Goal: Navigation & Orientation: Find specific page/section

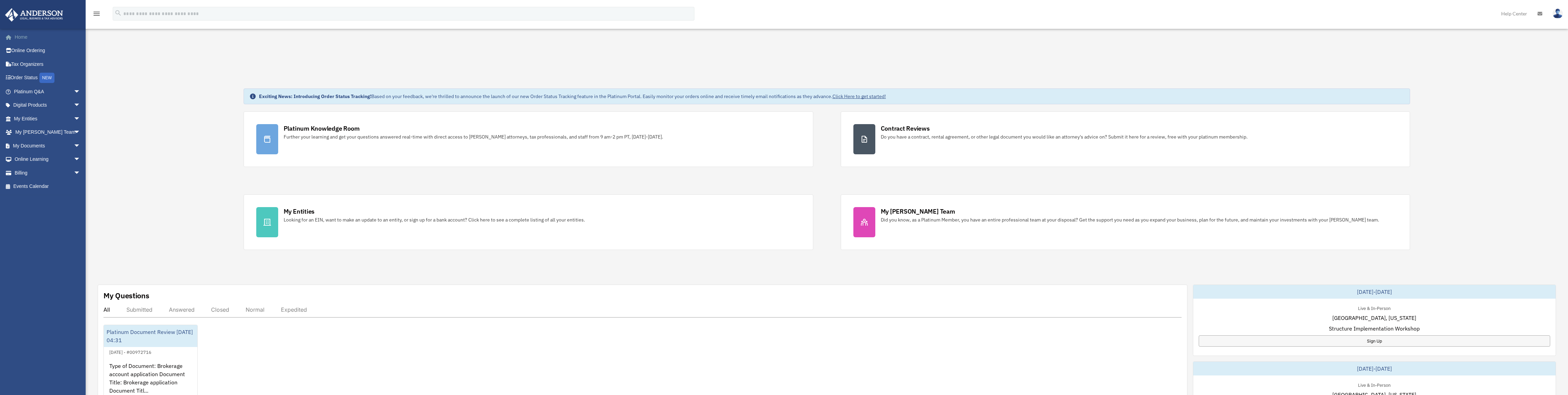
click at [14, 40] on link "Home" at bounding box center [48, 37] width 86 height 14
click at [22, 74] on link "Order Status NEW" at bounding box center [48, 78] width 86 height 14
click at [27, 62] on link "Tax Organizers" at bounding box center [48, 64] width 86 height 14
click at [28, 47] on link "Online Ordering" at bounding box center [48, 50] width 86 height 14
click at [26, 40] on link "Home" at bounding box center [48, 37] width 86 height 14
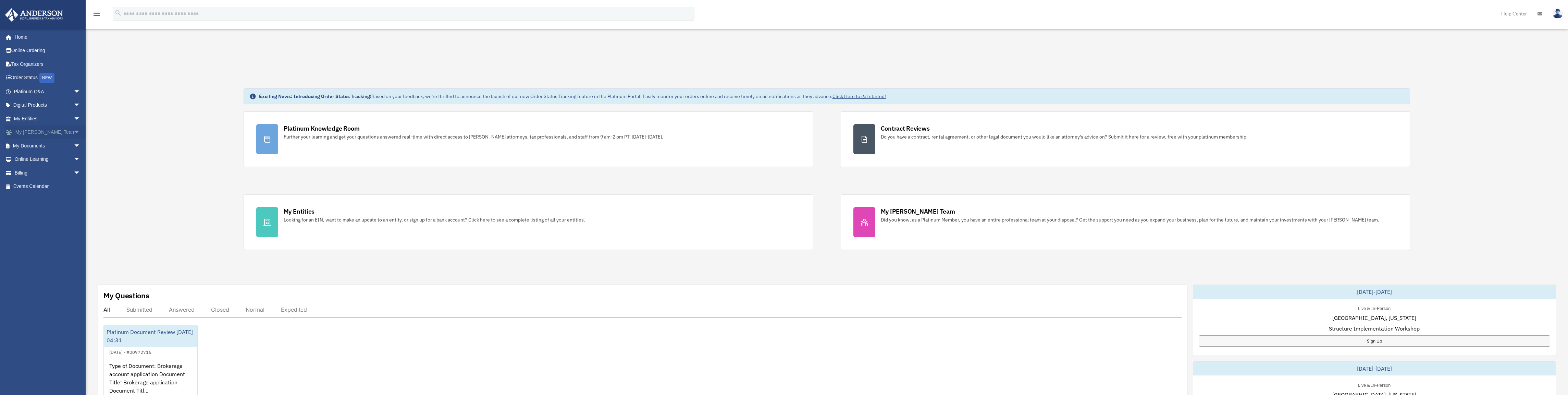
click at [47, 132] on link "My Anderson Team arrow_drop_down" at bounding box center [48, 132] width 86 height 14
click at [58, 133] on link "My Anderson Team arrow_drop_down" at bounding box center [48, 132] width 86 height 14
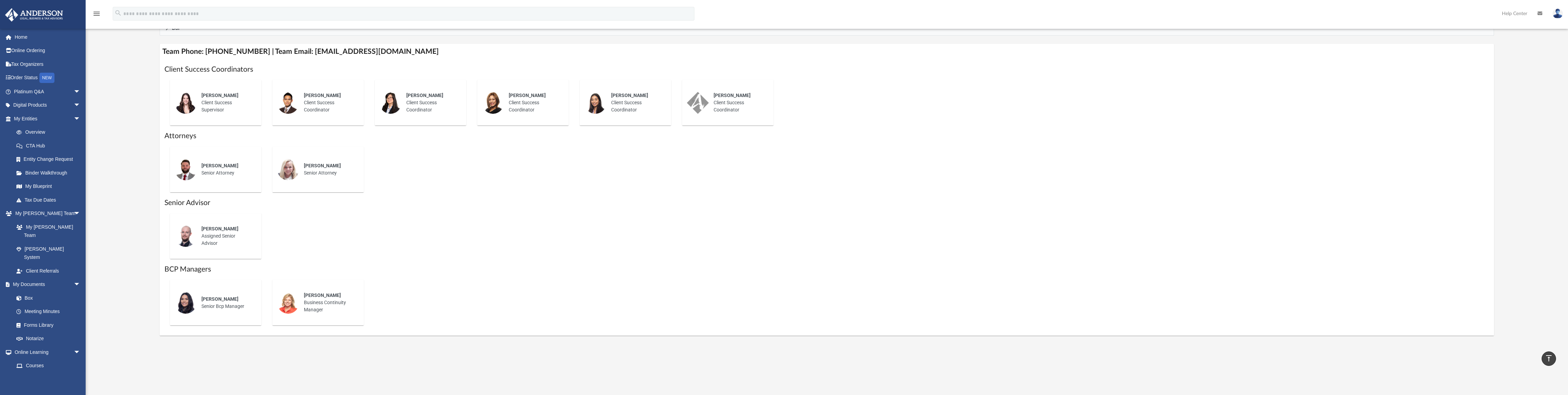
scroll to position [258, 0]
click at [47, 201] on link "Tax Due Dates" at bounding box center [50, 200] width 81 height 14
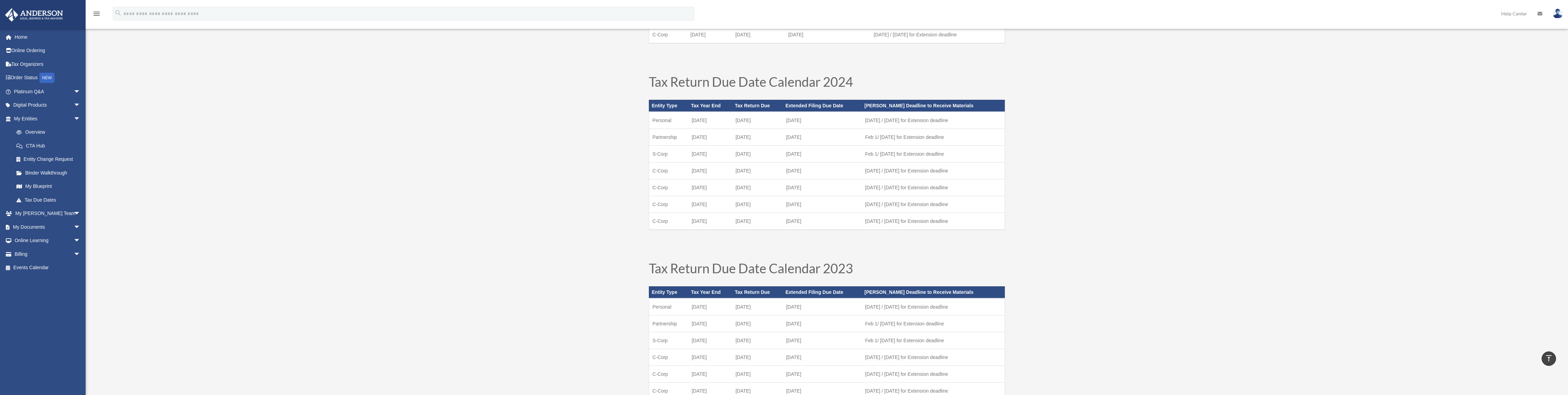
scroll to position [244, 0]
click at [32, 65] on link "Tax Organizers" at bounding box center [48, 64] width 86 height 14
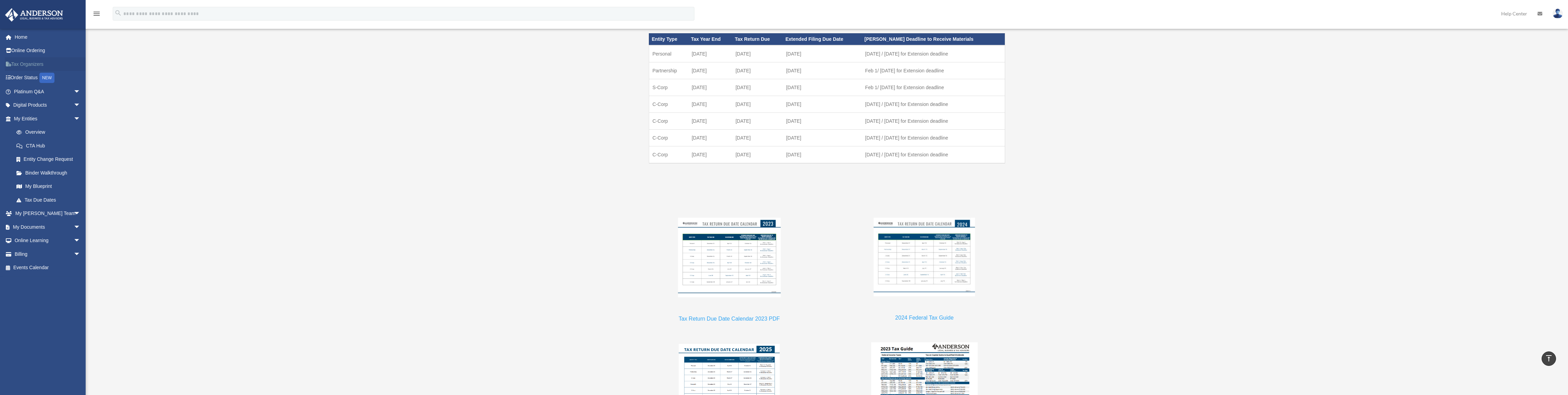
scroll to position [625, 0]
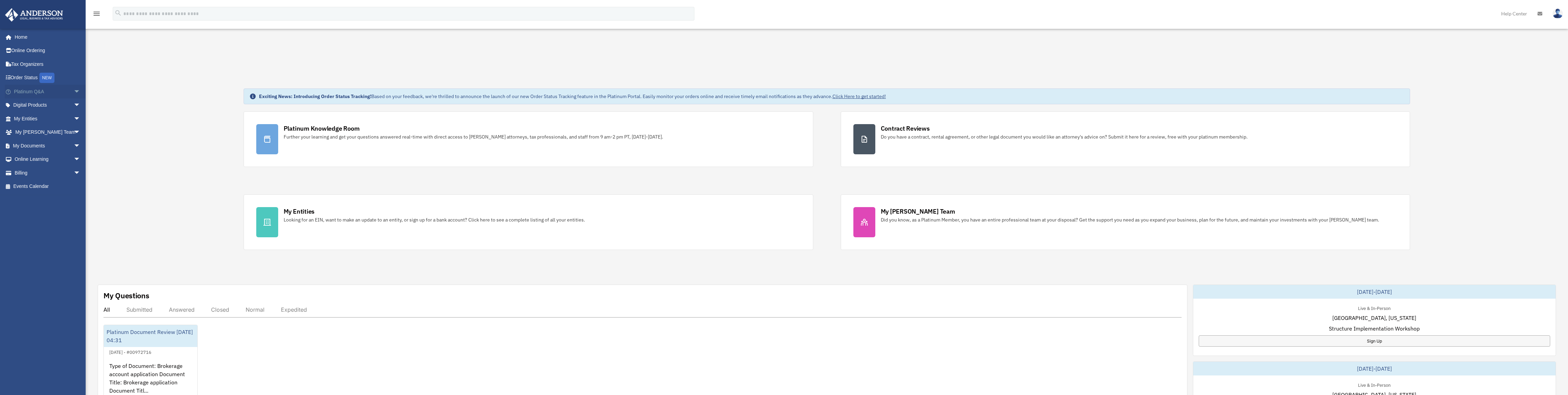
click at [43, 90] on link "Platinum Q&A arrow_drop_down" at bounding box center [48, 91] width 86 height 14
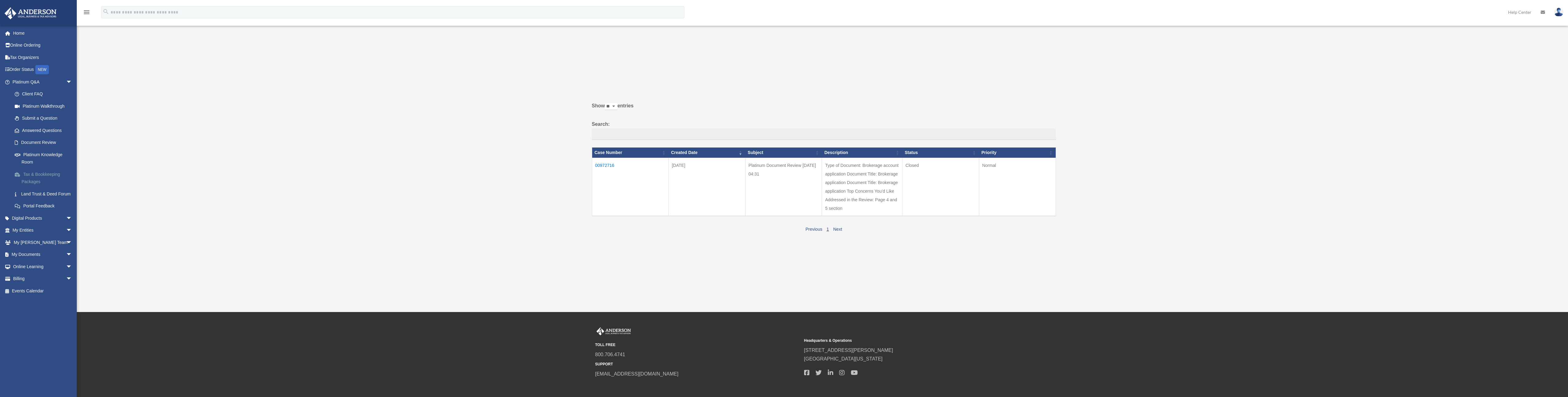
click at [35, 182] on link "Tax & Bookkeeping Packages" at bounding box center [45, 178] width 73 height 20
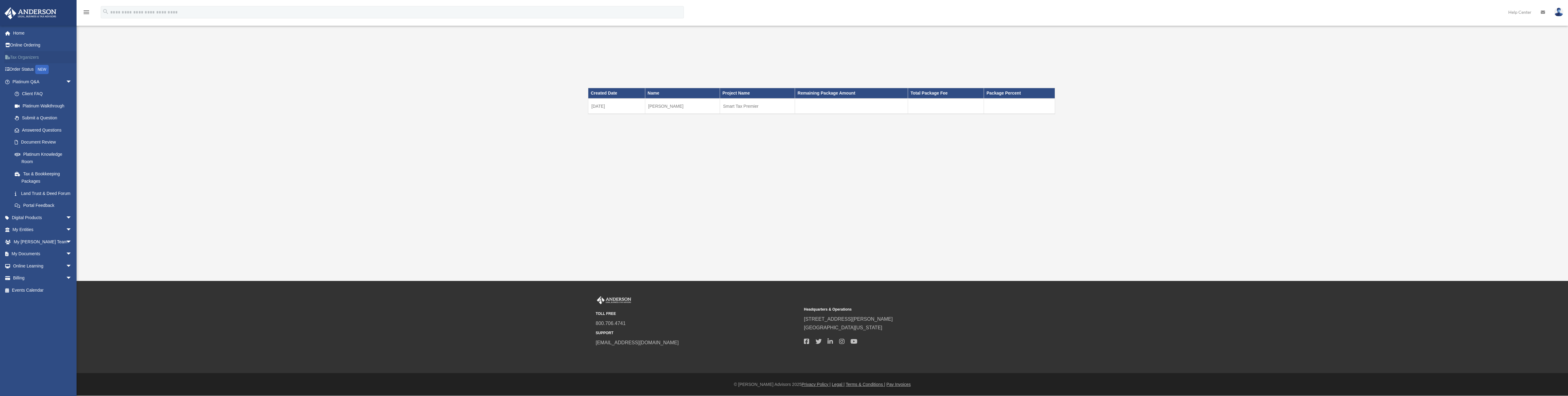
click at [24, 58] on link "Tax Organizers" at bounding box center [43, 57] width 77 height 12
click at [27, 161] on link "Platinum Knowledge Room" at bounding box center [44, 158] width 72 height 19
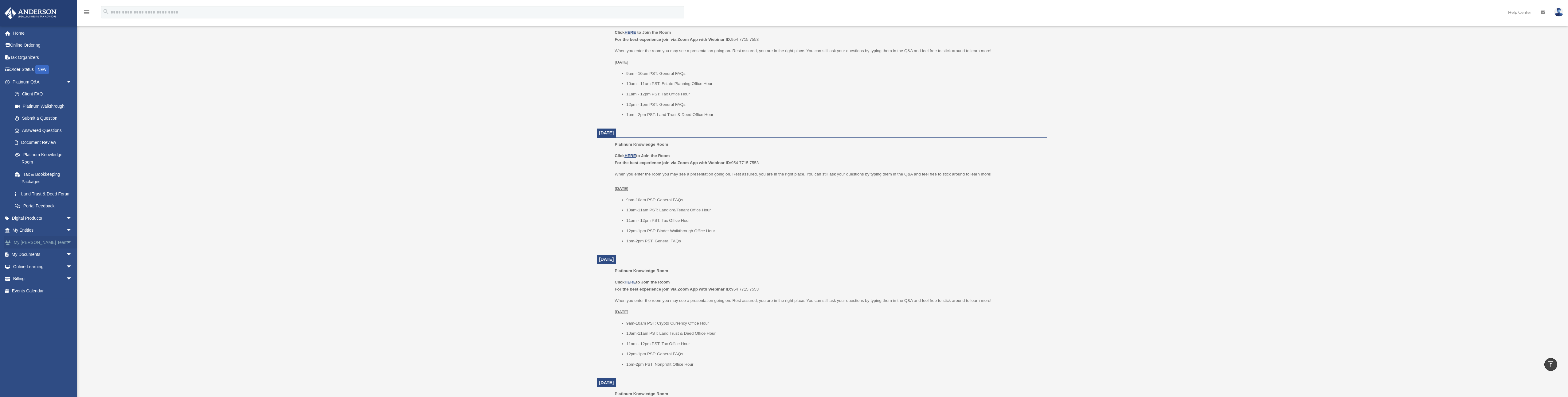
scroll to position [307, 0]
